Goal: Information Seeking & Learning: Check status

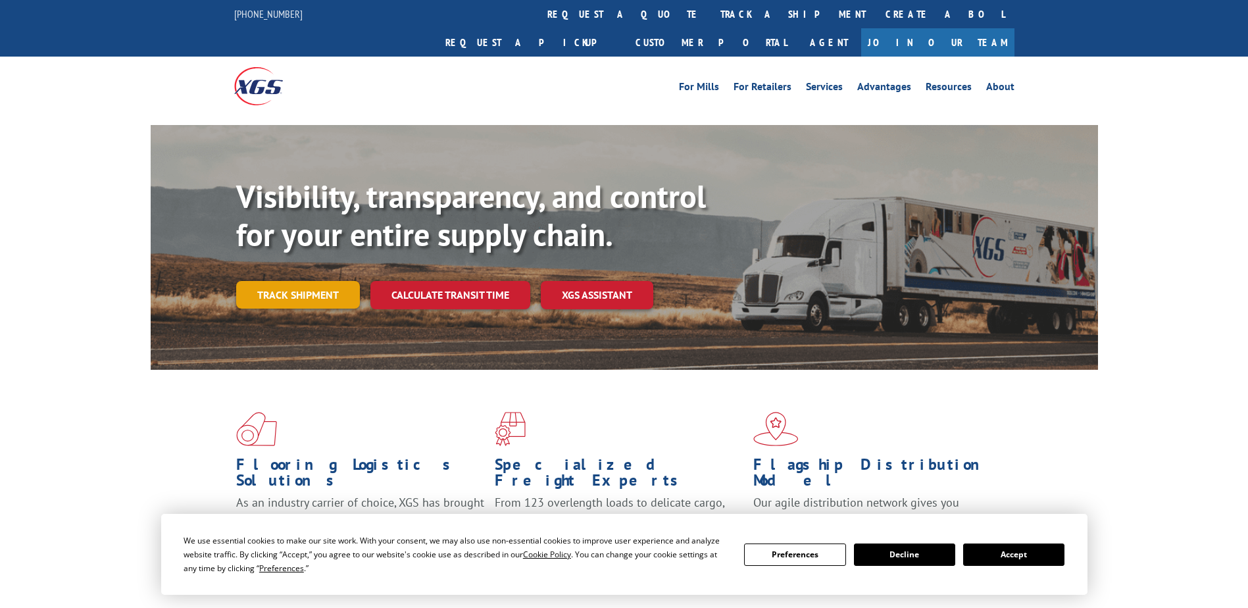
click at [317, 281] on link "Track shipment" at bounding box center [298, 295] width 124 height 28
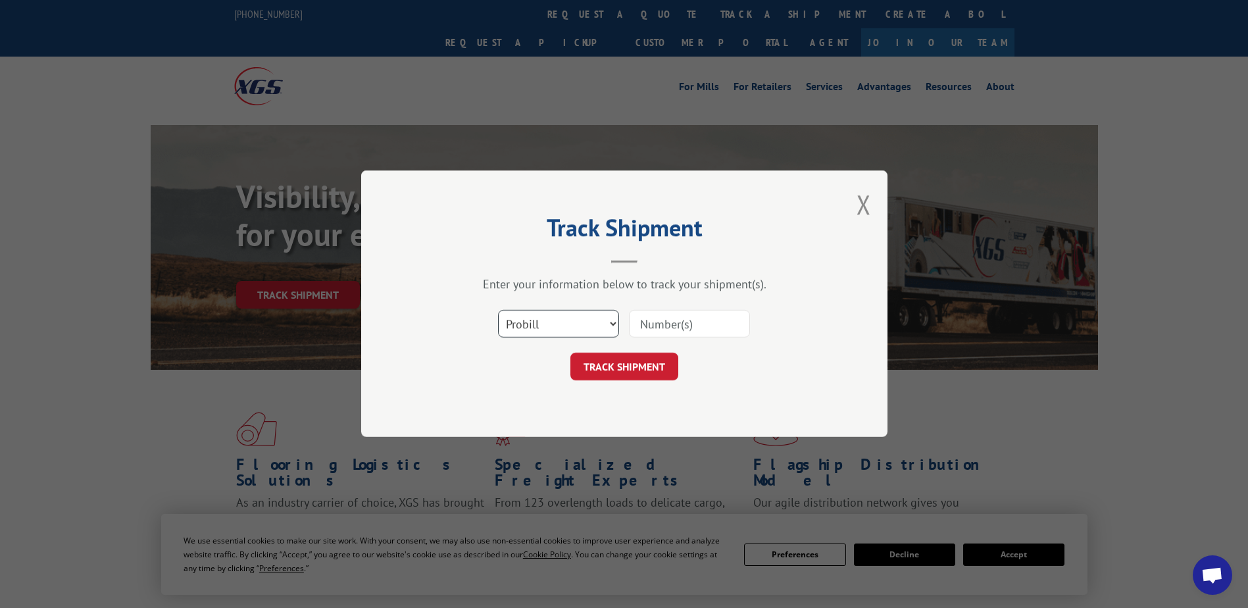
click at [604, 328] on select "Select category... Probill BOL PO" at bounding box center [558, 324] width 121 height 28
click at [498, 310] on select "Select category... Probill BOL PO" at bounding box center [558, 324] width 121 height 28
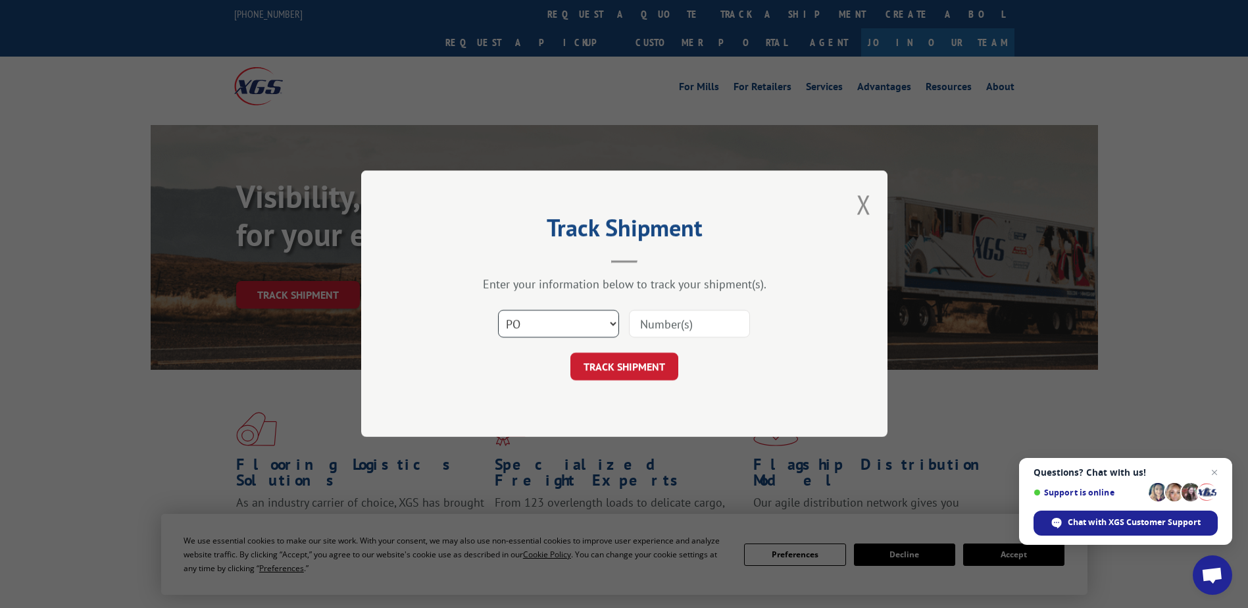
click at [580, 326] on select "Select category... Probill BOL PO" at bounding box center [558, 324] width 121 height 28
select select "bol"
click at [498, 310] on select "Select category... Probill BOL PO" at bounding box center [558, 324] width 121 height 28
click at [660, 326] on input at bounding box center [689, 324] width 121 height 28
click at [658, 323] on input at bounding box center [689, 324] width 121 height 28
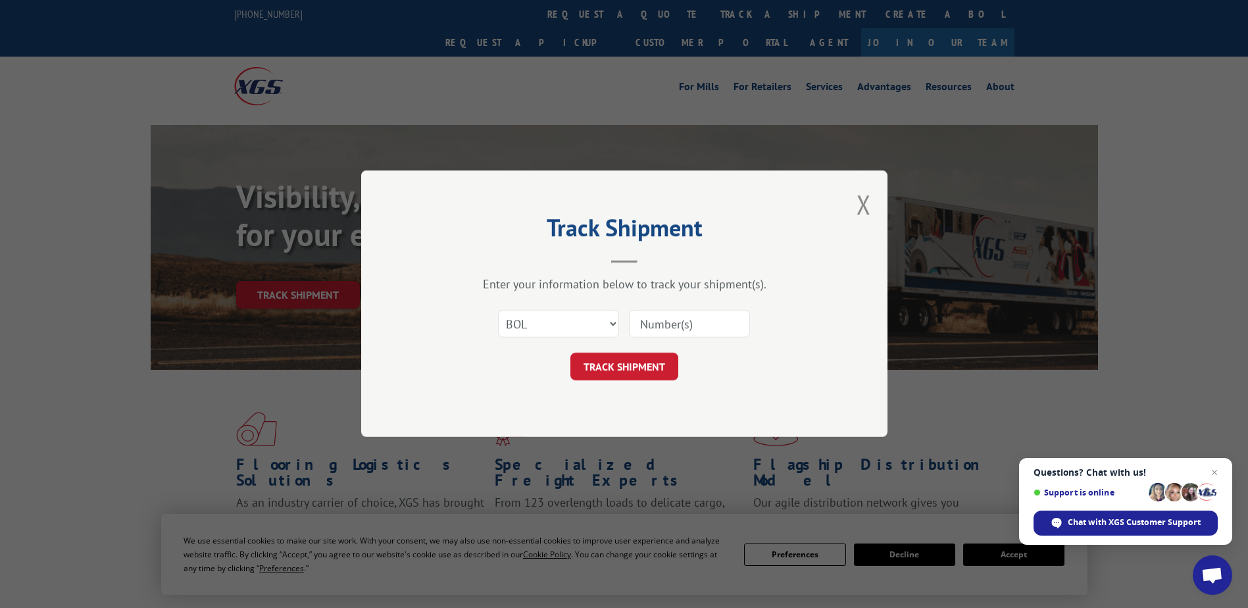
paste input "5233774"
type input "5233774"
click at [662, 361] on button "TRACK SHIPMENT" at bounding box center [624, 367] width 108 height 28
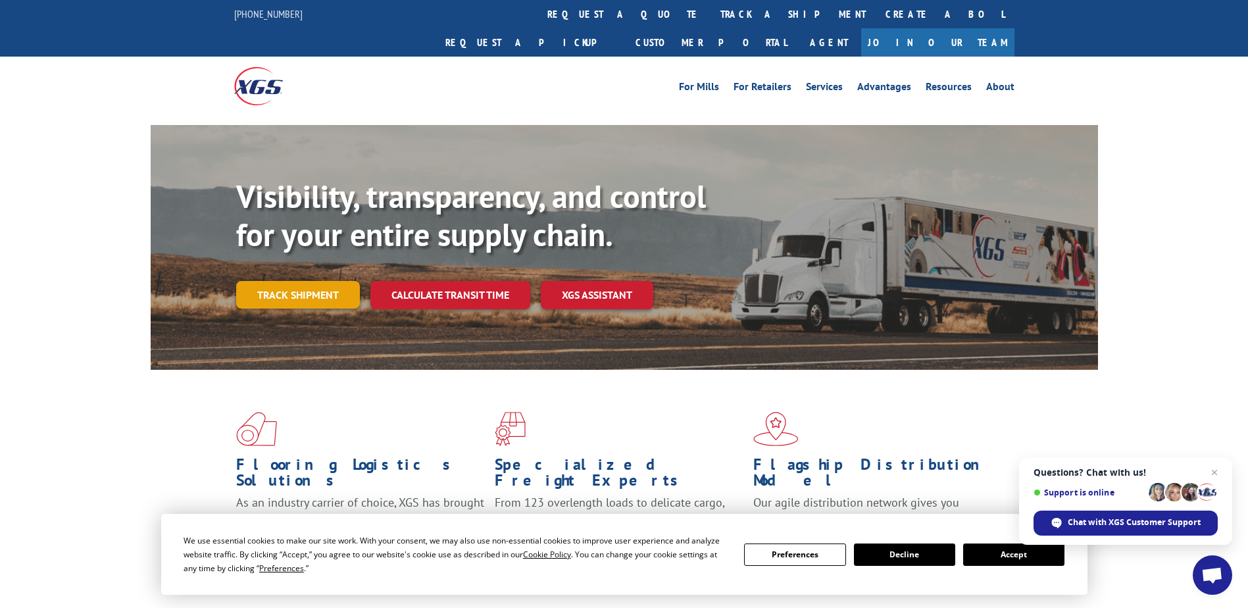
click at [278, 281] on link "Track shipment" at bounding box center [298, 295] width 124 height 28
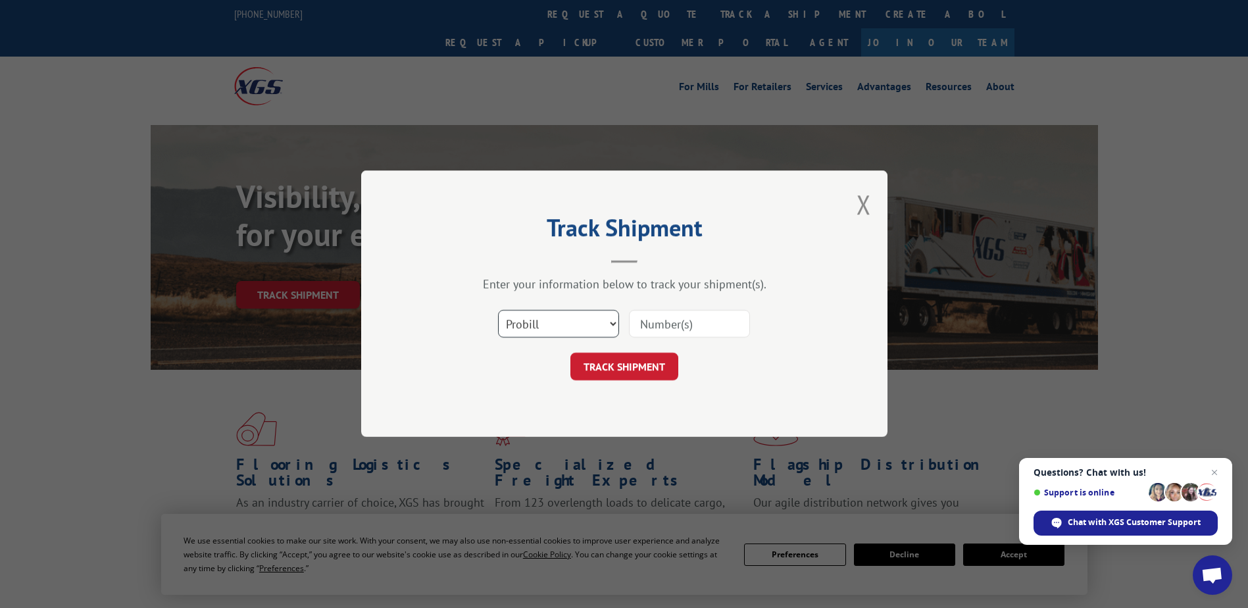
drag, startPoint x: 526, startPoint y: 318, endPoint x: 527, endPoint y: 327, distance: 8.6
click at [526, 318] on select "Select category... Probill BOL PO" at bounding box center [558, 324] width 121 height 28
select select "bol"
click at [498, 310] on select "Select category... Probill BOL PO" at bounding box center [558, 324] width 121 height 28
click at [641, 326] on input at bounding box center [689, 324] width 121 height 28
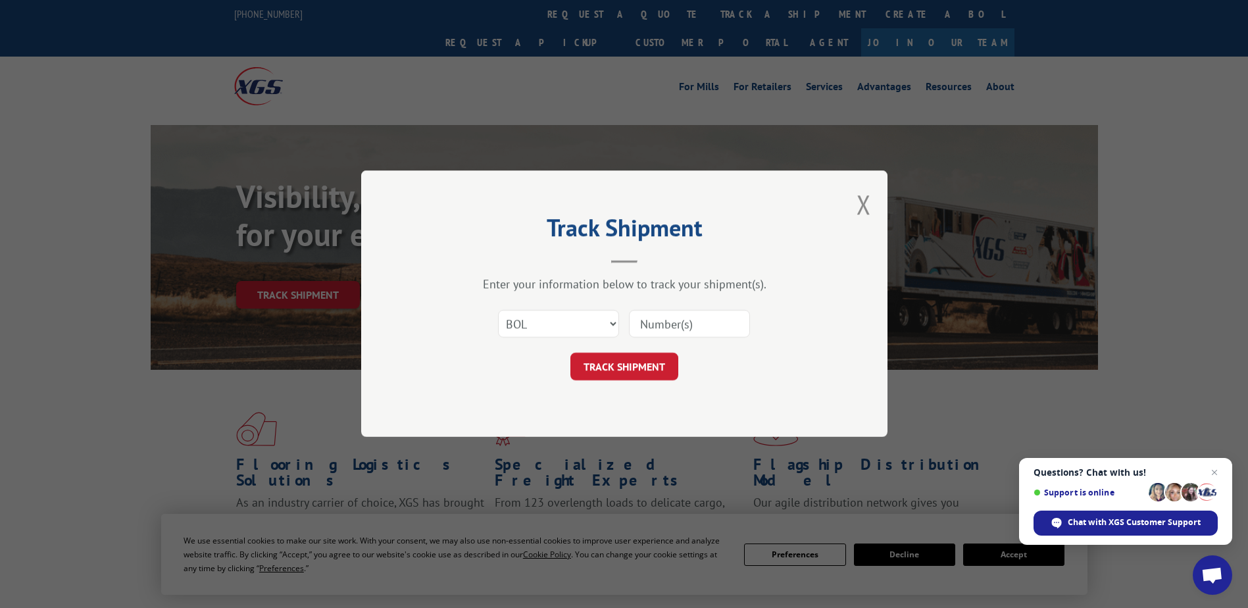
paste input "5102653"
type input "5102653"
click at [647, 361] on button "TRACK SHIPMENT" at bounding box center [624, 367] width 108 height 28
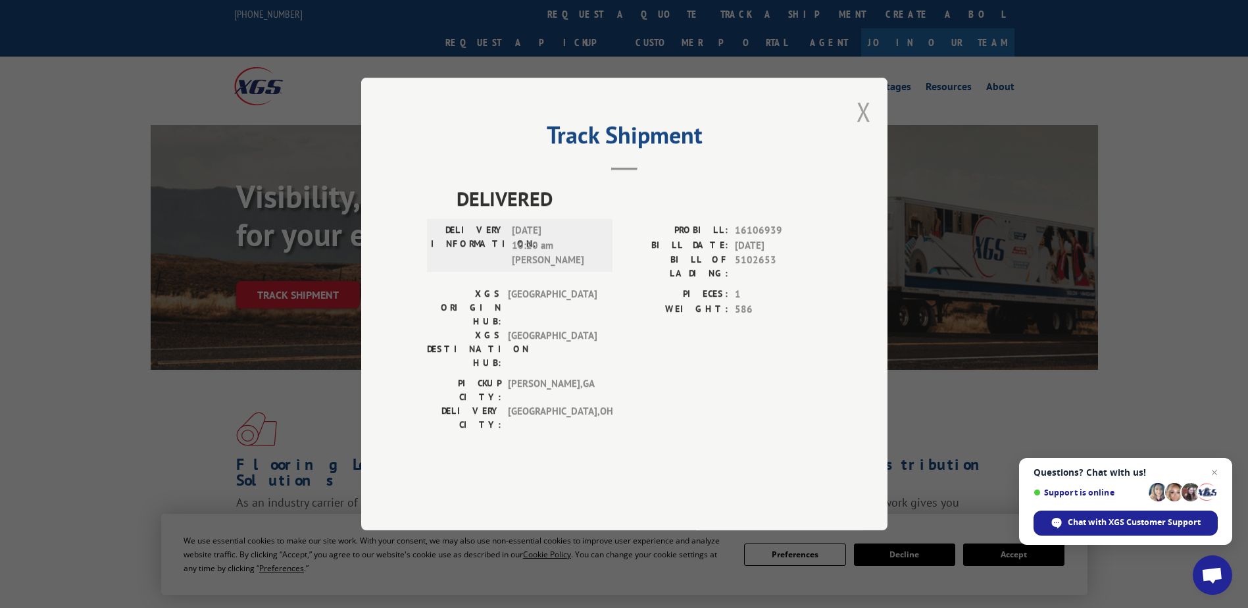
click at [865, 247] on div "Track Shipment DELIVERED DELIVERY INFORMATION: 09/03/2024 10:20 am Terry PROBIL…" at bounding box center [624, 304] width 526 height 453
click at [861, 129] on button "Close modal" at bounding box center [863, 111] width 14 height 35
